Goal: Task Accomplishment & Management: Manage account settings

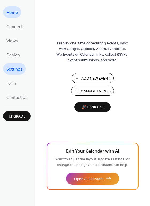
click at [13, 68] on span "Settings" at bounding box center [14, 69] width 16 height 8
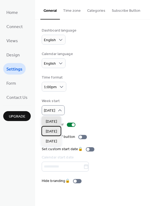
click at [55, 130] on span "[DATE]" at bounding box center [51, 131] width 11 height 6
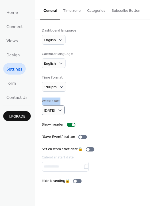
drag, startPoint x: 147, startPoint y: 79, endPoint x: 147, endPoint y: 108, distance: 28.3
click at [147, 108] on div "Dashboard language English Calendar language English Time format 1:00pm Week st…" at bounding box center [92, 106] width 115 height 172
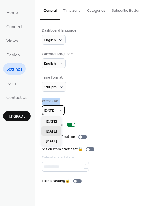
click at [49, 112] on span "[DATE]" at bounding box center [49, 110] width 11 height 7
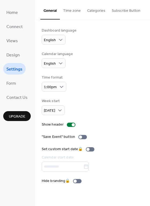
click at [18, 136] on div "Home Connect Views Design Settings Form Contact Us Upgrade" at bounding box center [17, 103] width 35 height 206
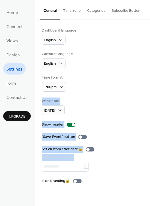
drag, startPoint x: 147, startPoint y: 88, endPoint x: 149, endPoint y: 148, distance: 60.6
click at [149, 148] on div "Dashboard language English Calendar language English Time format 1:00pm Week st…" at bounding box center [92, 106] width 115 height 172
click at [121, 129] on div "Dashboard language English Calendar language English Time format 1:00pm Week st…" at bounding box center [92, 106] width 101 height 156
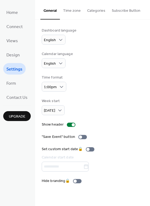
click at [73, 10] on button "Time zone" at bounding box center [72, 9] width 24 height 19
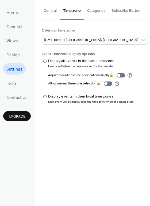
click at [93, 9] on button "Categories" at bounding box center [96, 9] width 25 height 19
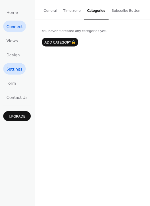
click at [15, 26] on span "Connect" at bounding box center [14, 27] width 16 height 8
